Goal: Book appointment/travel/reservation

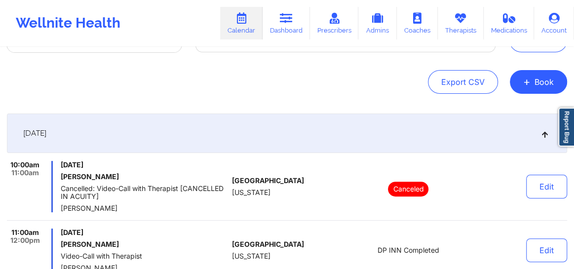
scroll to position [119, 0]
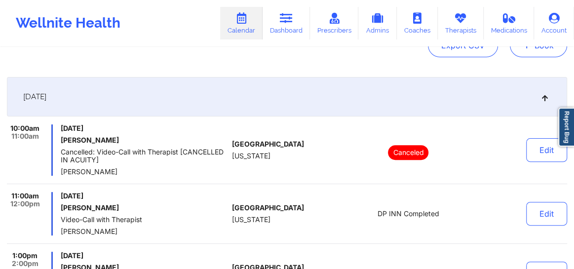
click at [533, 53] on button "+ Book" at bounding box center [538, 46] width 57 height 24
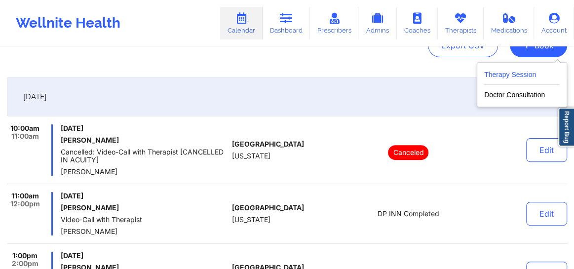
click at [513, 75] on button "Therapy Session" at bounding box center [521, 77] width 75 height 16
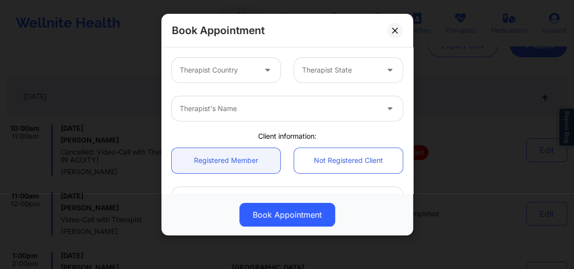
click at [230, 72] on div at bounding box center [218, 70] width 76 height 12
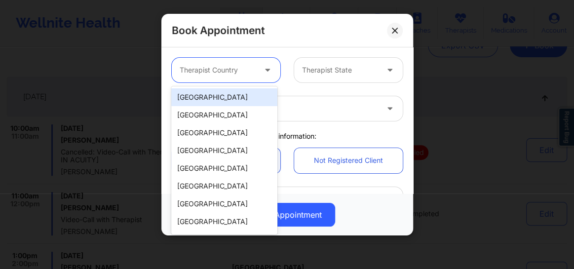
click at [228, 97] on div "[GEOGRAPHIC_DATA]" at bounding box center [224, 97] width 106 height 18
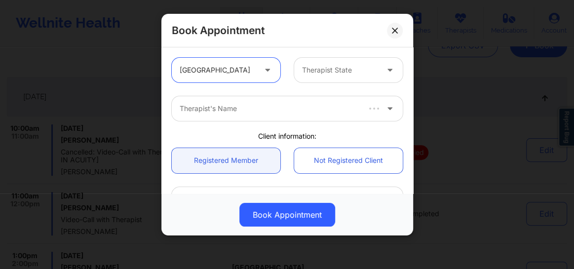
click at [331, 74] on div at bounding box center [340, 70] width 76 height 12
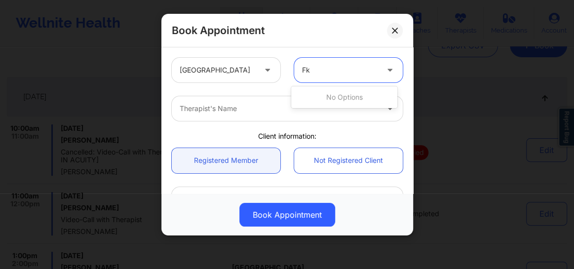
type input "F"
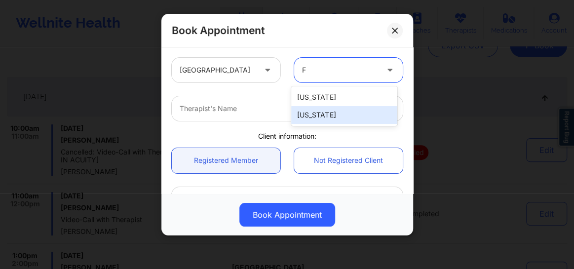
click at [310, 113] on div "[US_STATE]" at bounding box center [344, 115] width 106 height 18
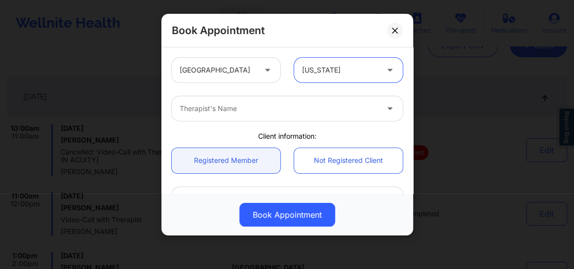
click at [261, 106] on div at bounding box center [279, 109] width 198 height 12
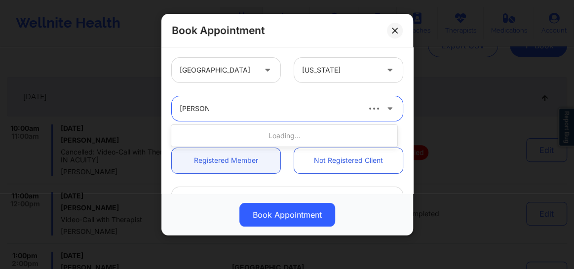
type input "[PERSON_NAME]"
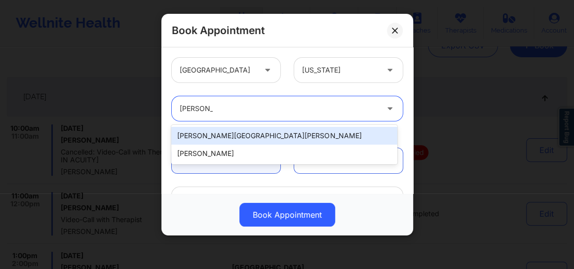
click at [236, 125] on div "[PERSON_NAME] [PERSON_NAME] [PERSON_NAME]" at bounding box center [284, 144] width 226 height 39
click at [236, 131] on div "[PERSON_NAME][GEOGRAPHIC_DATA][PERSON_NAME]" at bounding box center [284, 136] width 226 height 18
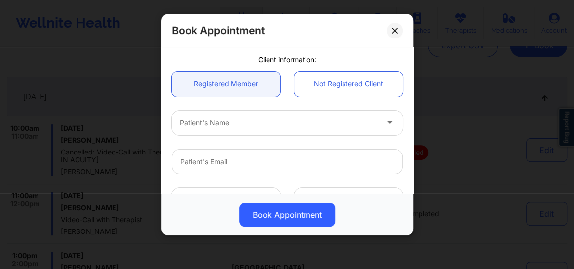
scroll to position [82, 0]
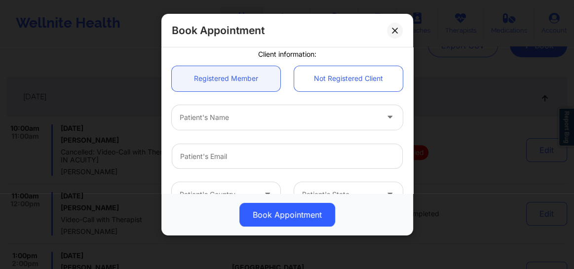
click at [228, 112] on div at bounding box center [279, 117] width 198 height 12
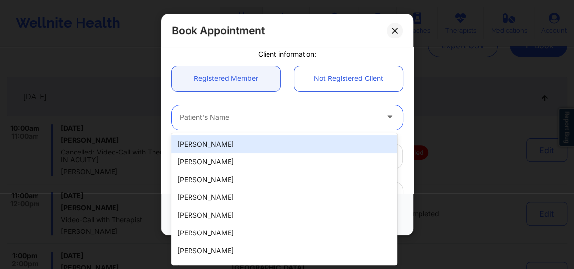
paste input "[PERSON_NAME]"
type input "[PERSON_NAME]"
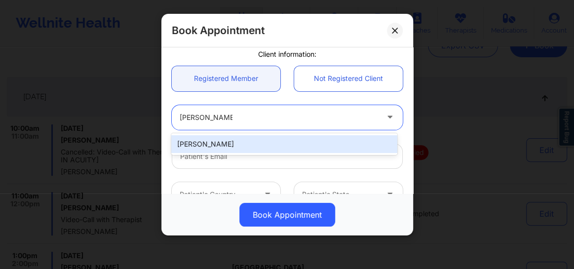
click at [220, 142] on div "[PERSON_NAME]" at bounding box center [284, 144] width 226 height 18
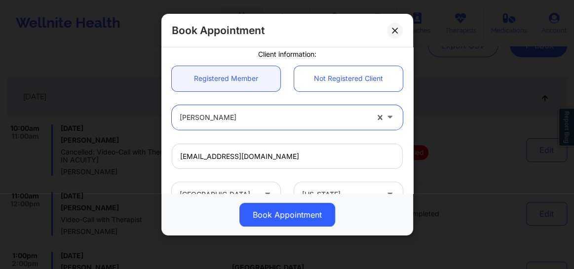
type input "[EMAIL_ADDRESS][DOMAIN_NAME]"
type input "[PHONE_NUMBER]"
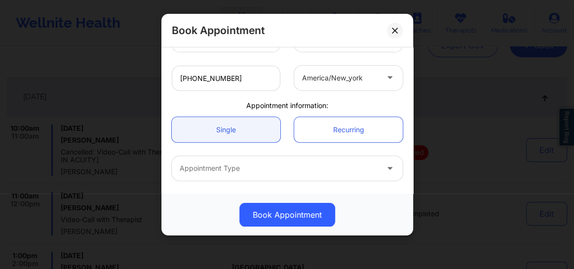
scroll to position [239, 0]
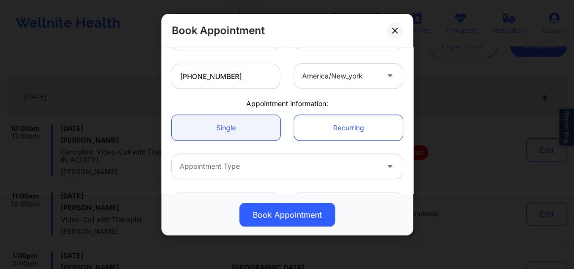
click at [232, 160] on div at bounding box center [279, 166] width 198 height 12
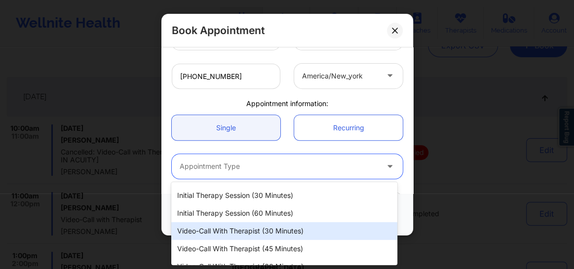
scroll to position [37, 0]
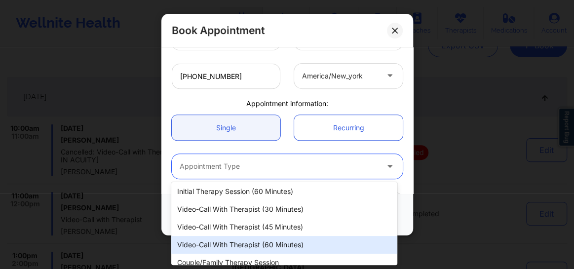
click at [232, 245] on div "Video-Call with Therapist (60 minutes)" at bounding box center [284, 245] width 226 height 18
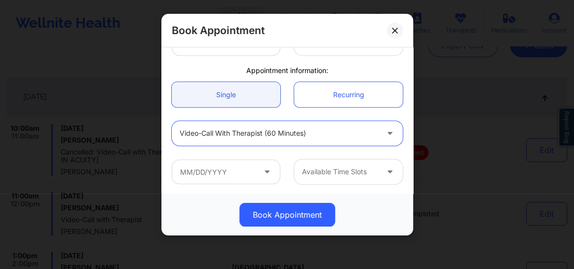
scroll to position [272, 0]
click at [221, 162] on input "text" at bounding box center [226, 171] width 109 height 25
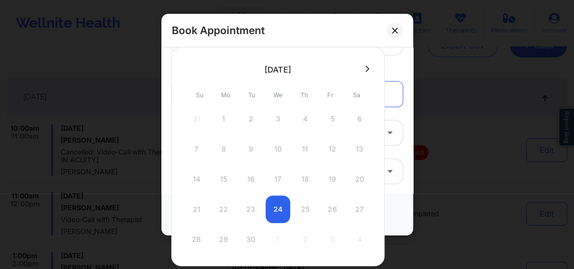
click at [367, 69] on icon at bounding box center [368, 69] width 4 height 6
click at [304, 120] on div "2" at bounding box center [305, 119] width 25 height 28
type input "[DATE]"
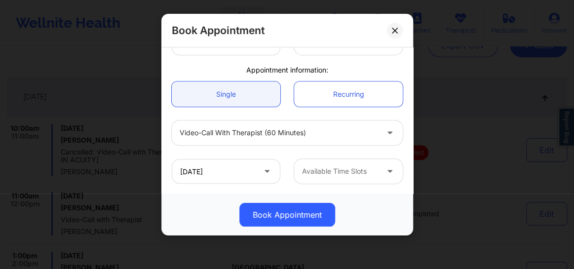
click at [313, 173] on div at bounding box center [340, 171] width 76 height 12
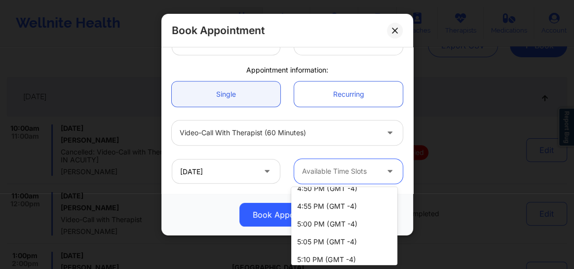
scroll to position [0, 0]
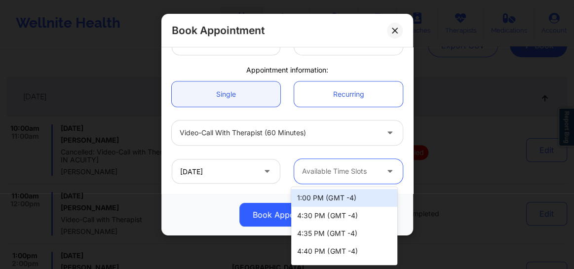
click at [327, 169] on div at bounding box center [340, 171] width 76 height 12
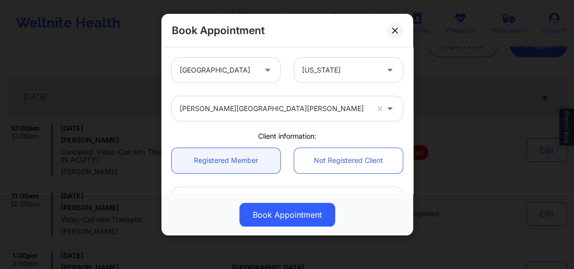
click at [316, 69] on div at bounding box center [340, 70] width 76 height 12
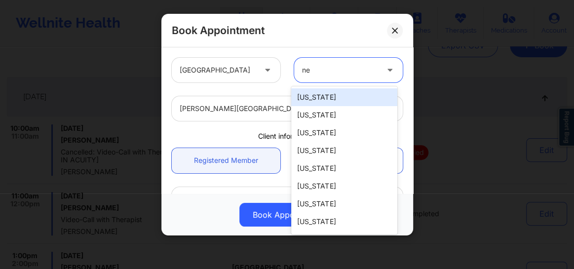
type input "new"
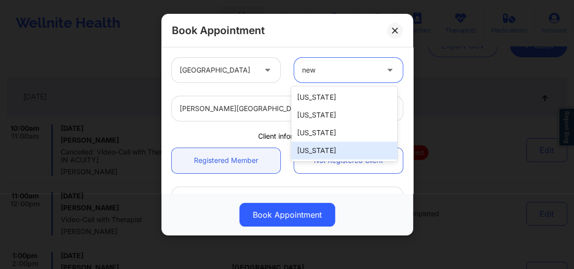
click at [317, 150] on div "[US_STATE]" at bounding box center [344, 151] width 106 height 18
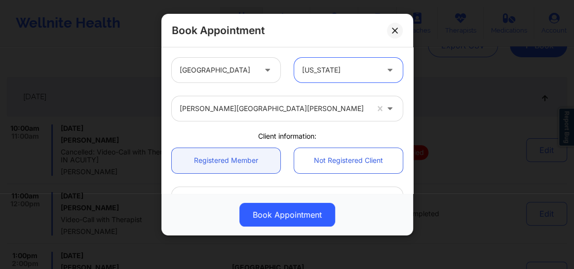
click at [262, 111] on div at bounding box center [274, 109] width 188 height 12
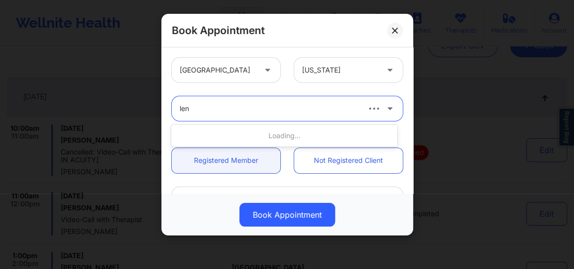
type input "[PERSON_NAME]"
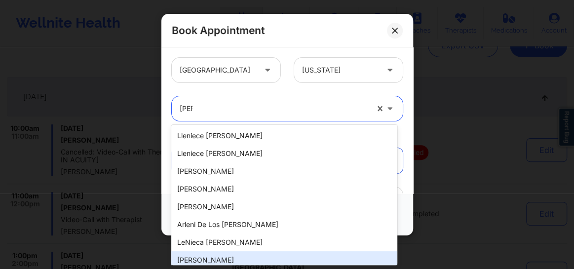
click at [212, 257] on div "[PERSON_NAME]" at bounding box center [284, 260] width 226 height 18
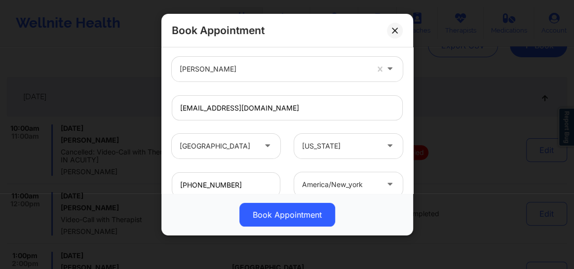
scroll to position [127, 0]
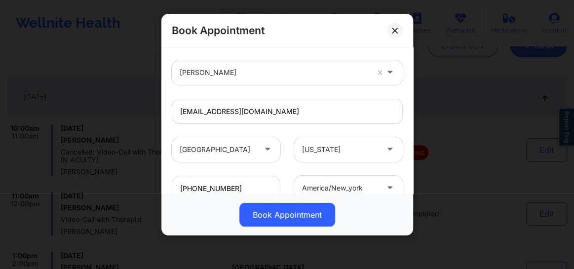
click at [226, 72] on div at bounding box center [274, 73] width 188 height 12
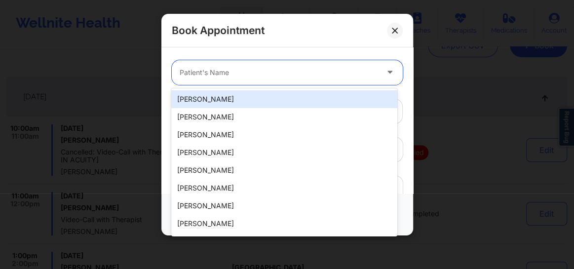
paste input "[PERSON_NAME]"
type input "[PERSON_NAME]"
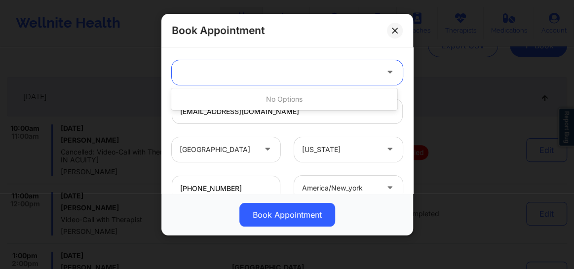
click at [240, 64] on div at bounding box center [275, 72] width 207 height 25
paste input "[PERSON_NAME]"
type input "[PERSON_NAME]"
click at [236, 152] on div at bounding box center [218, 150] width 76 height 12
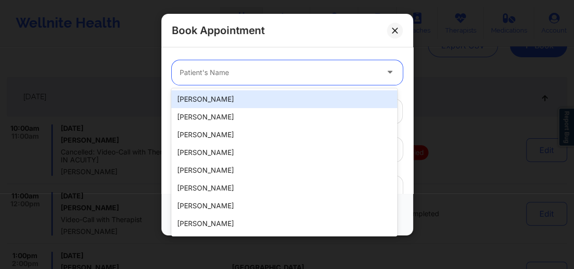
click at [206, 63] on div "Patient's Name" at bounding box center [275, 72] width 207 height 25
paste input "[PERSON_NAME]"
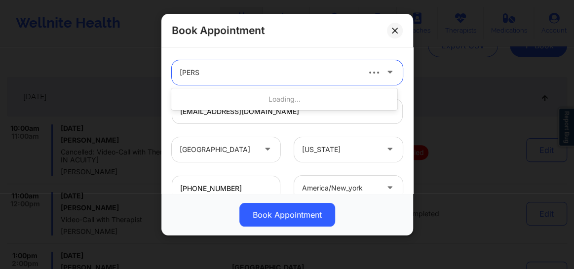
type input "[PERSON_NAME]"
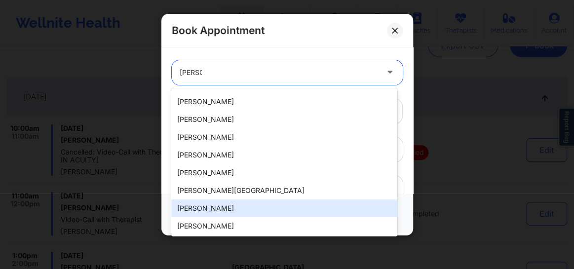
scroll to position [0, 0]
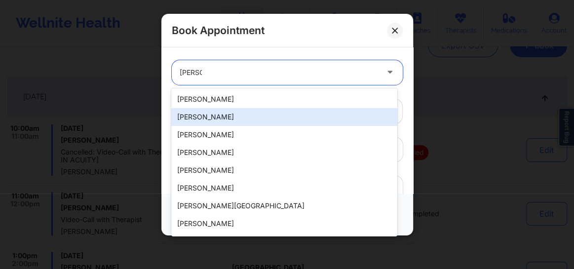
click at [214, 119] on div "[PERSON_NAME]" at bounding box center [284, 117] width 226 height 18
type input "[EMAIL_ADDRESS][DOMAIN_NAME]"
type input "[PHONE_NUMBER]"
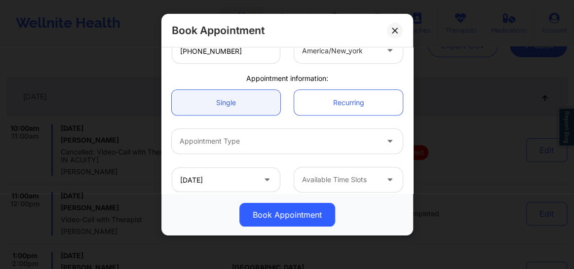
scroll to position [272, 0]
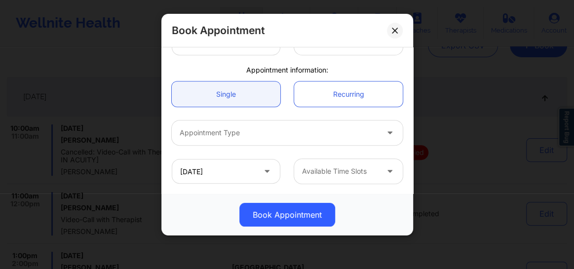
click at [260, 125] on div "Appointment Type" at bounding box center [275, 132] width 207 height 25
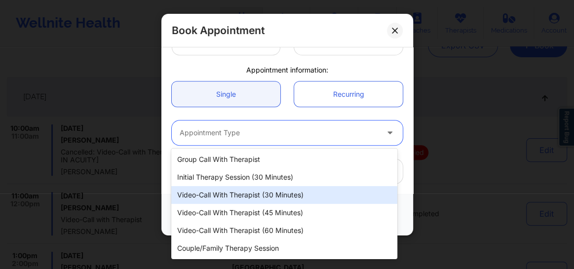
click at [268, 192] on div "Video-Call with Therapist (30 minutes)" at bounding box center [284, 195] width 226 height 18
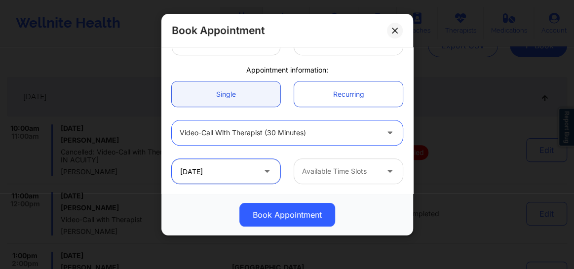
click at [199, 168] on input "[DATE]" at bounding box center [226, 171] width 109 height 25
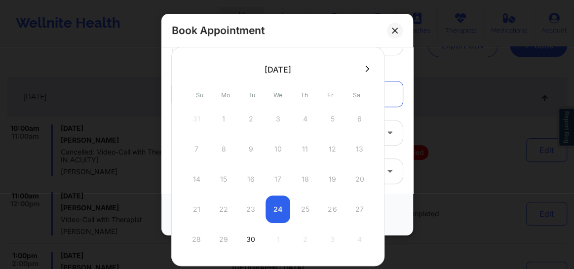
click at [360, 206] on div "21 22 23 24 25 26 27" at bounding box center [277, 209] width 187 height 28
click at [349, 208] on div "21 22 23 24 25 26 27" at bounding box center [277, 209] width 187 height 28
click at [246, 239] on div "30" at bounding box center [250, 239] width 25 height 28
type input "[DATE]"
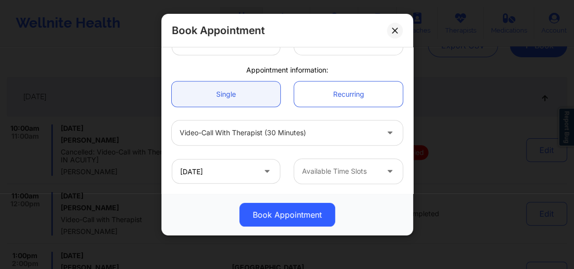
click at [230, 122] on div "Video-Call with Therapist (30 minutes)" at bounding box center [279, 132] width 198 height 25
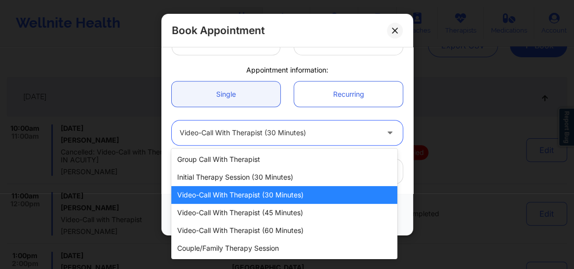
click at [281, 194] on div "Video-Call with Therapist (30 minutes)" at bounding box center [284, 195] width 226 height 18
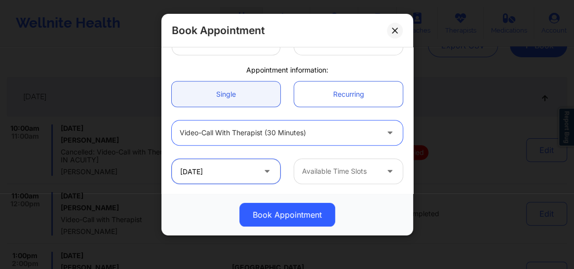
click at [234, 178] on input "[DATE]" at bounding box center [226, 171] width 109 height 25
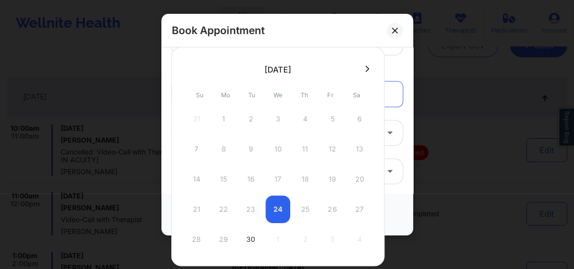
click at [363, 207] on div "21 22 23 24 25 26 27" at bounding box center [277, 209] width 187 height 28
